Goal: Complete application form: Complete application form

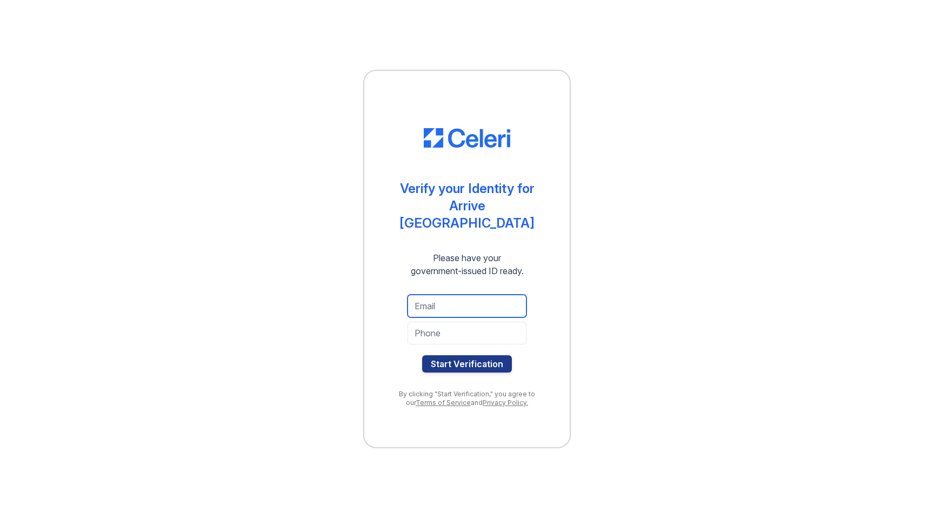
click at [466, 304] on input "email" at bounding box center [466, 306] width 119 height 23
type input "[EMAIL_ADDRESS][DOMAIN_NAME]"
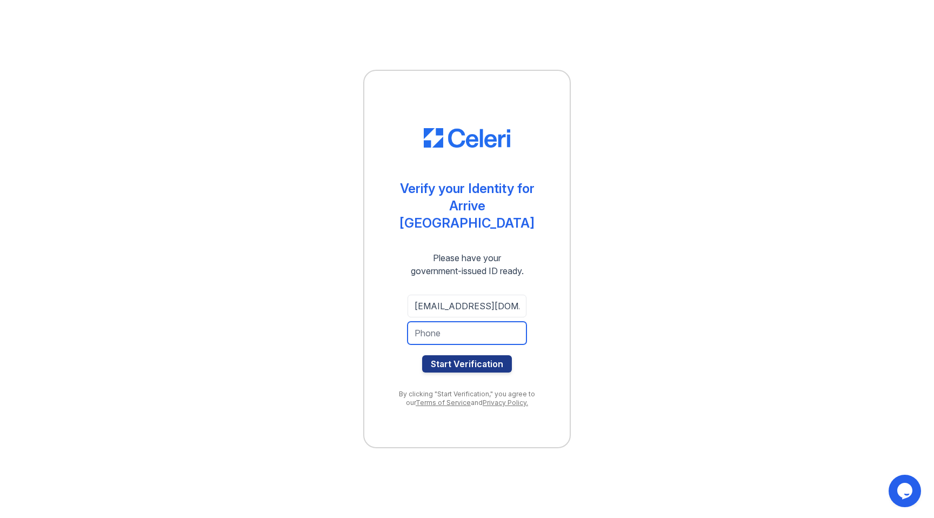
click at [463, 329] on input "tel" at bounding box center [466, 333] width 119 height 23
type input "9498744707"
click at [465, 360] on button "Start Verification" at bounding box center [467, 363] width 90 height 17
